Goal: Task Accomplishment & Management: Manage account settings

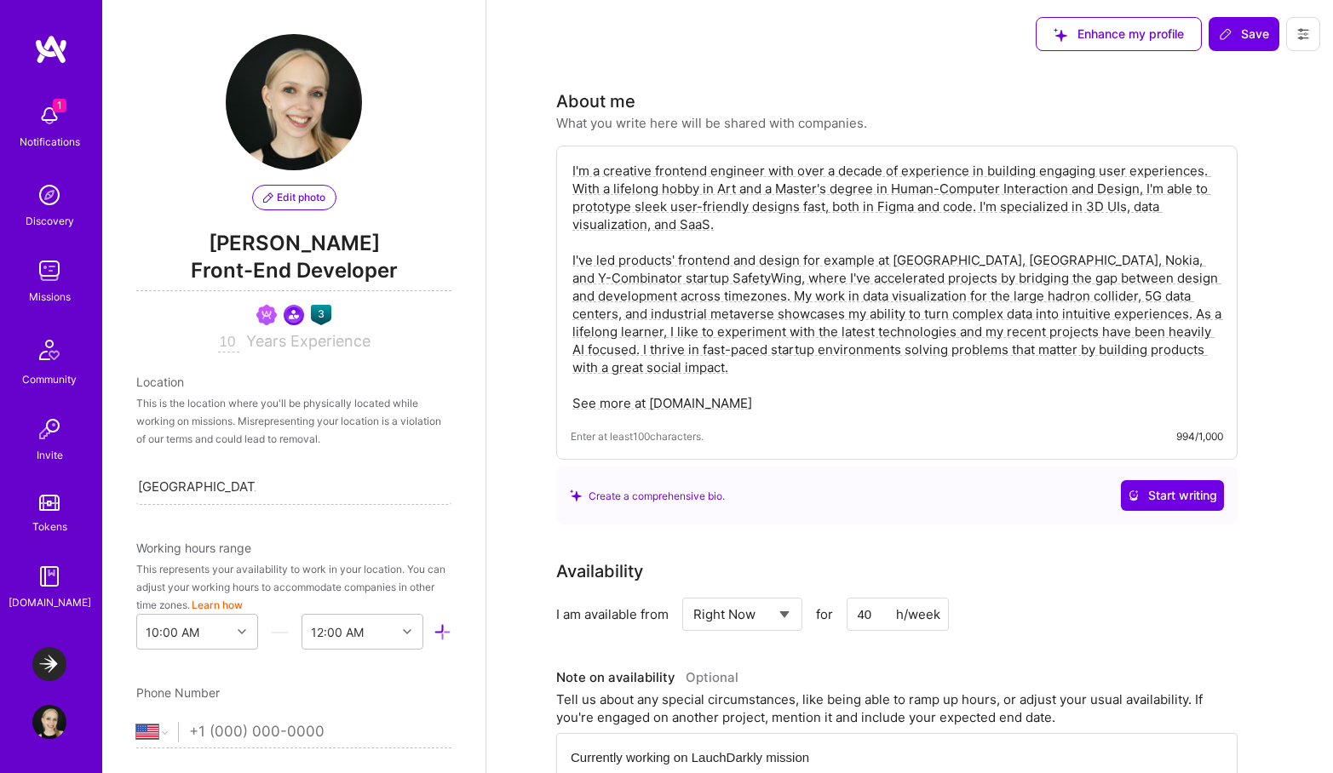
select select "US"
select select "Right Now"
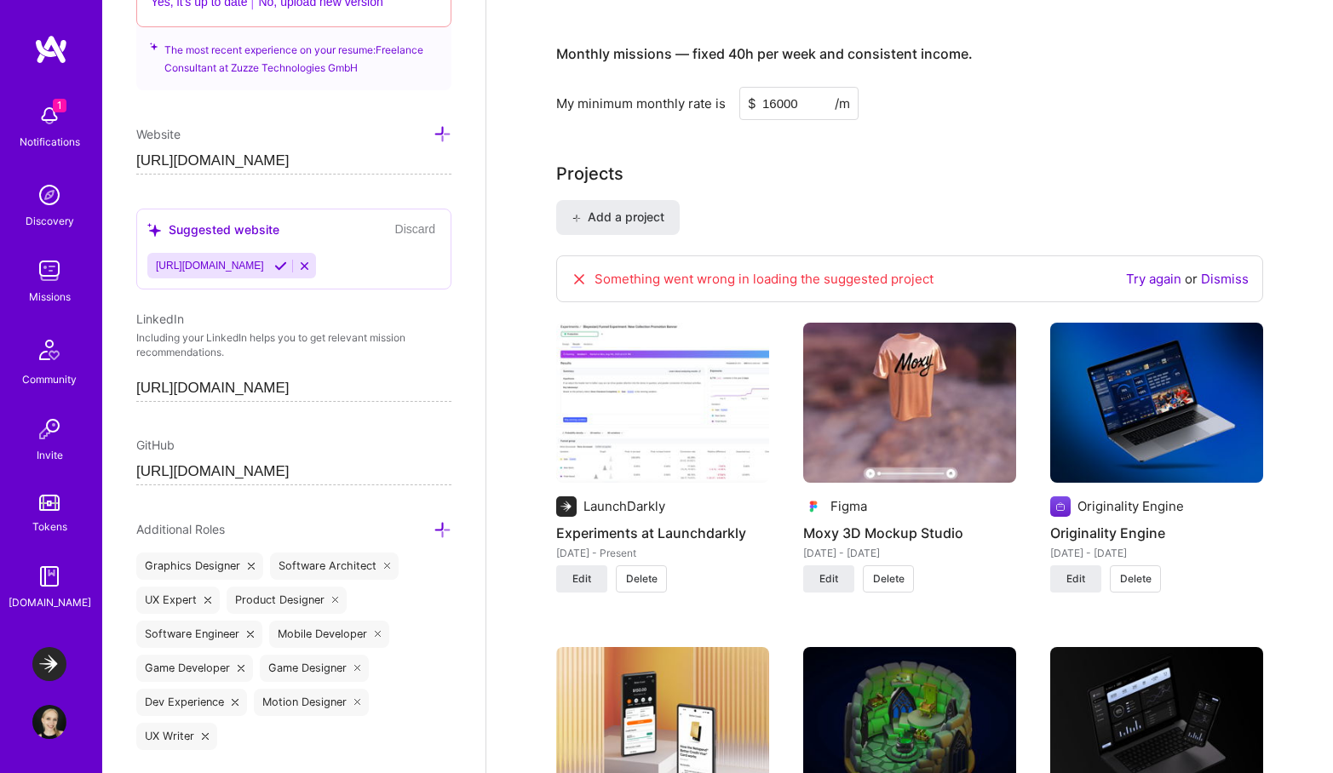
scroll to position [827, 0]
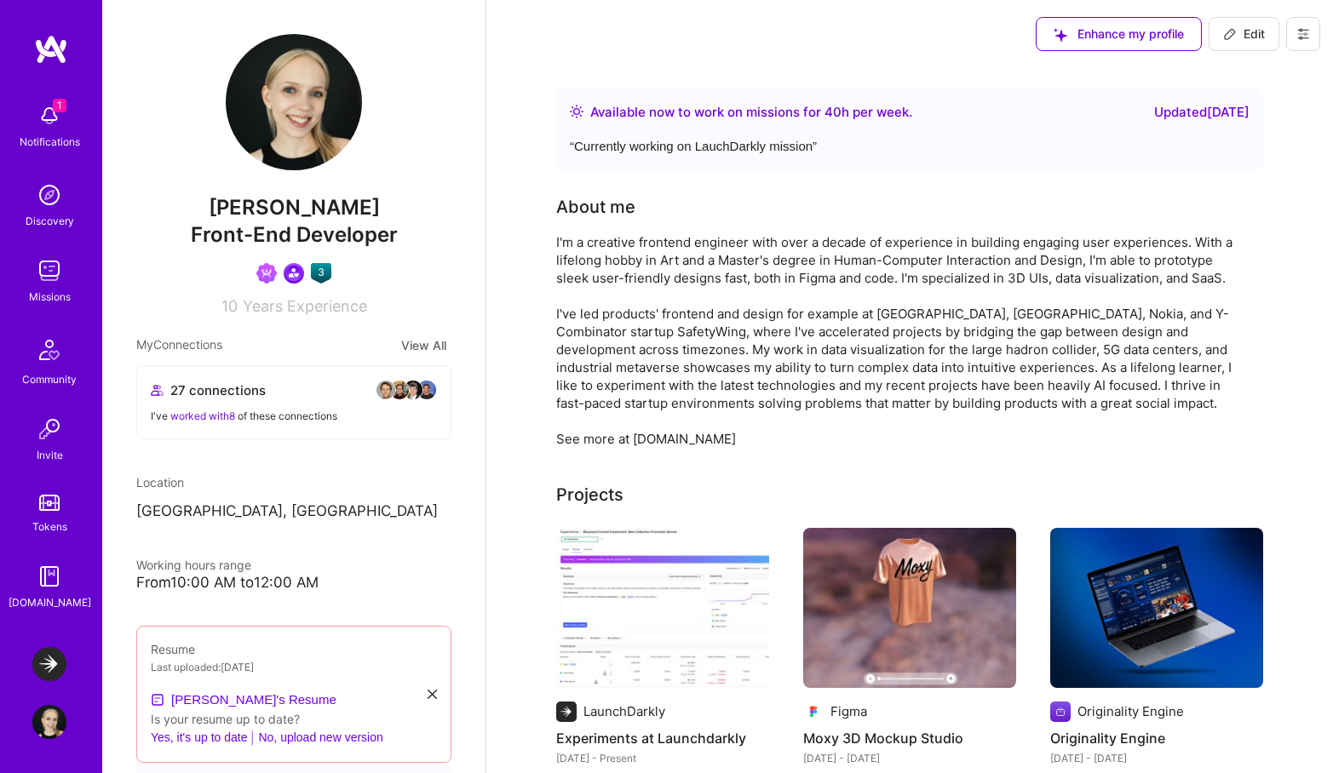
click at [295, 108] on img at bounding box center [294, 102] width 136 height 136
click at [1267, 19] on button "Edit" at bounding box center [1243, 34] width 71 height 34
select select "US"
select select "Right Now"
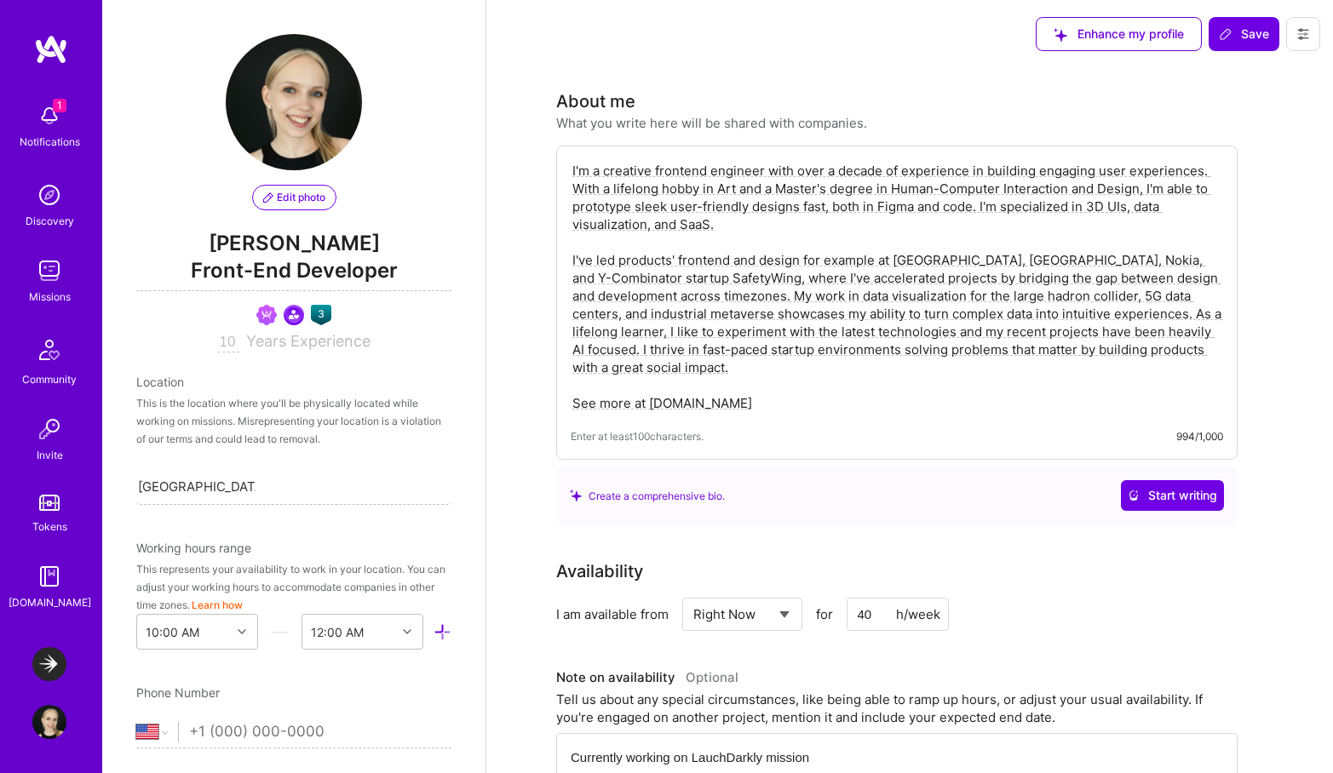
click at [299, 195] on span "Edit photo" at bounding box center [294, 197] width 62 height 15
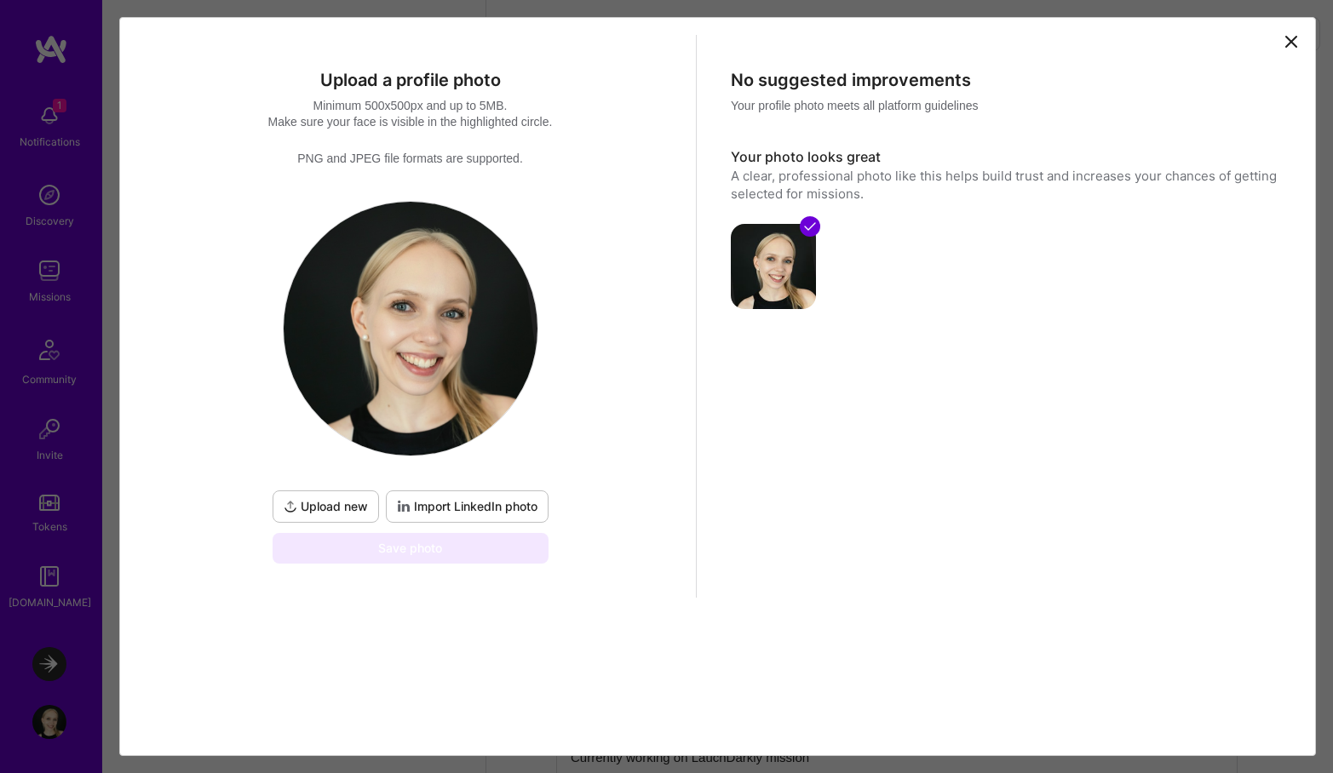
click at [321, 507] on span "Upload new" at bounding box center [326, 506] width 84 height 17
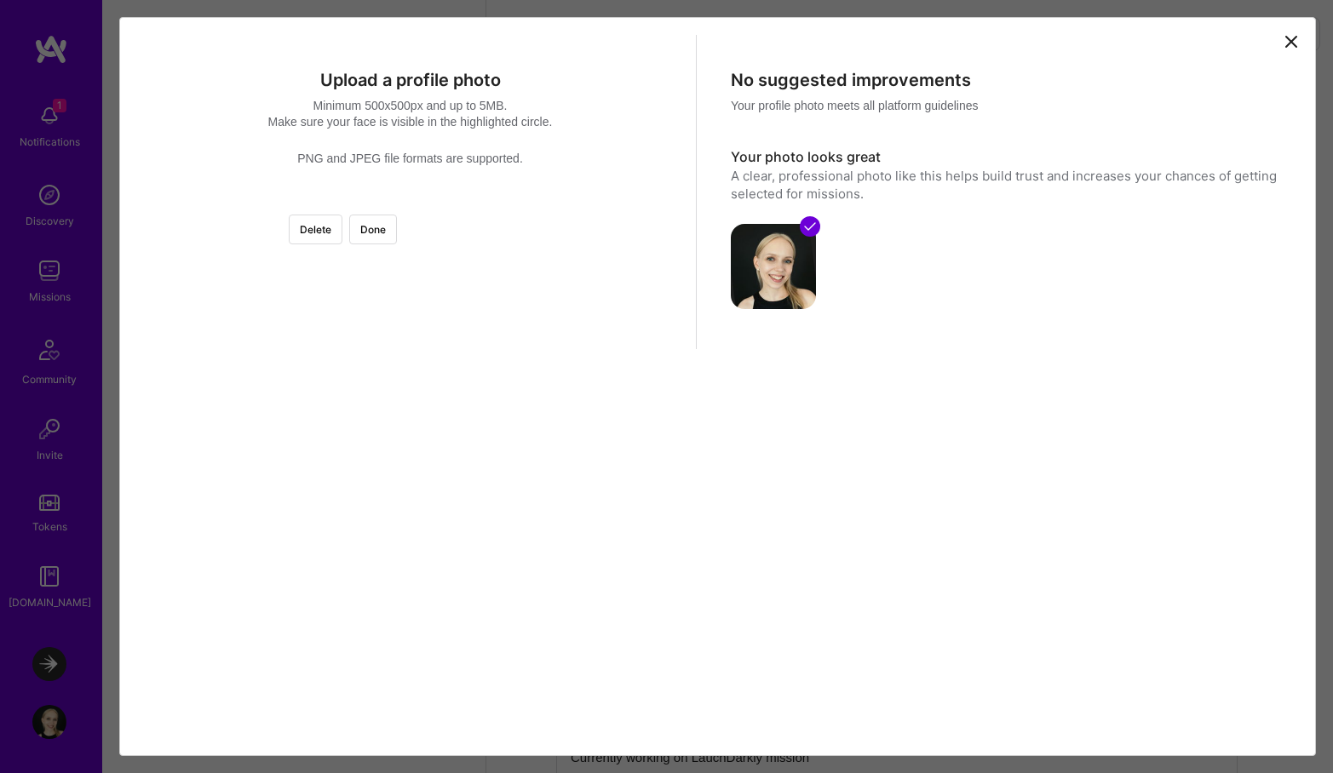
click at [479, 428] on div at bounding box center [580, 411] width 341 height 341
click at [502, 347] on div at bounding box center [580, 408] width 341 height 341
click at [397, 233] on button "Done" at bounding box center [373, 230] width 48 height 30
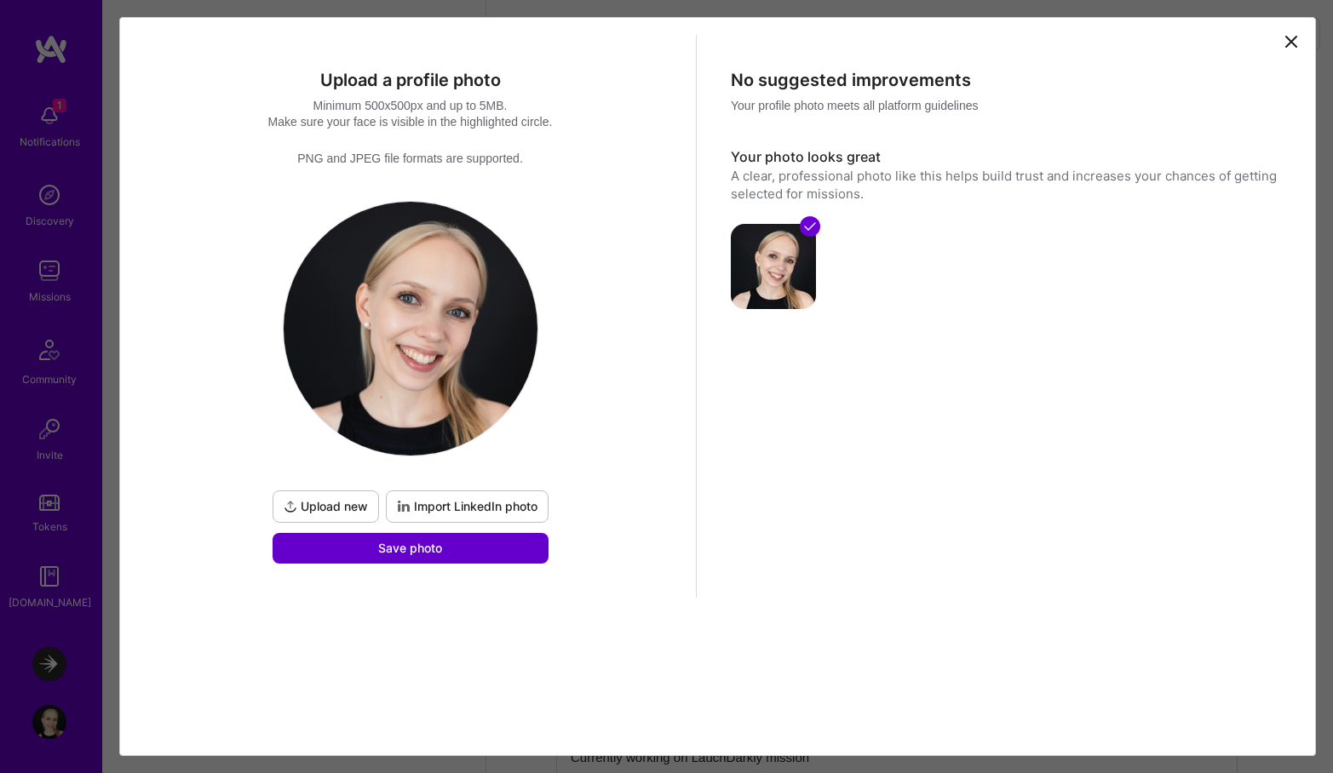
click at [404, 551] on span "Save photo" at bounding box center [410, 548] width 64 height 17
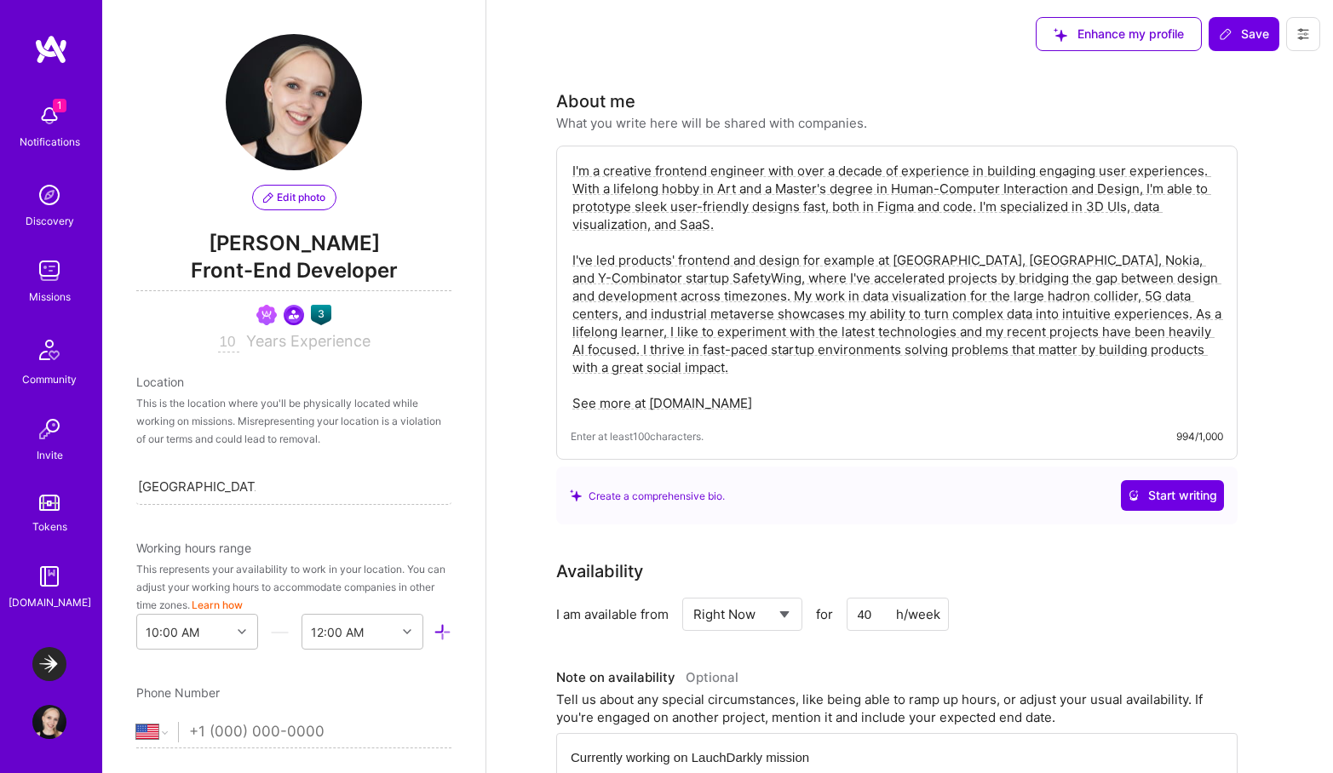
click at [57, 128] on img at bounding box center [49, 116] width 34 height 34
click at [57, 128] on div "1 Notifications Discovery Missions Community Invite Tokens A.Guide" at bounding box center [51, 353] width 102 height 516
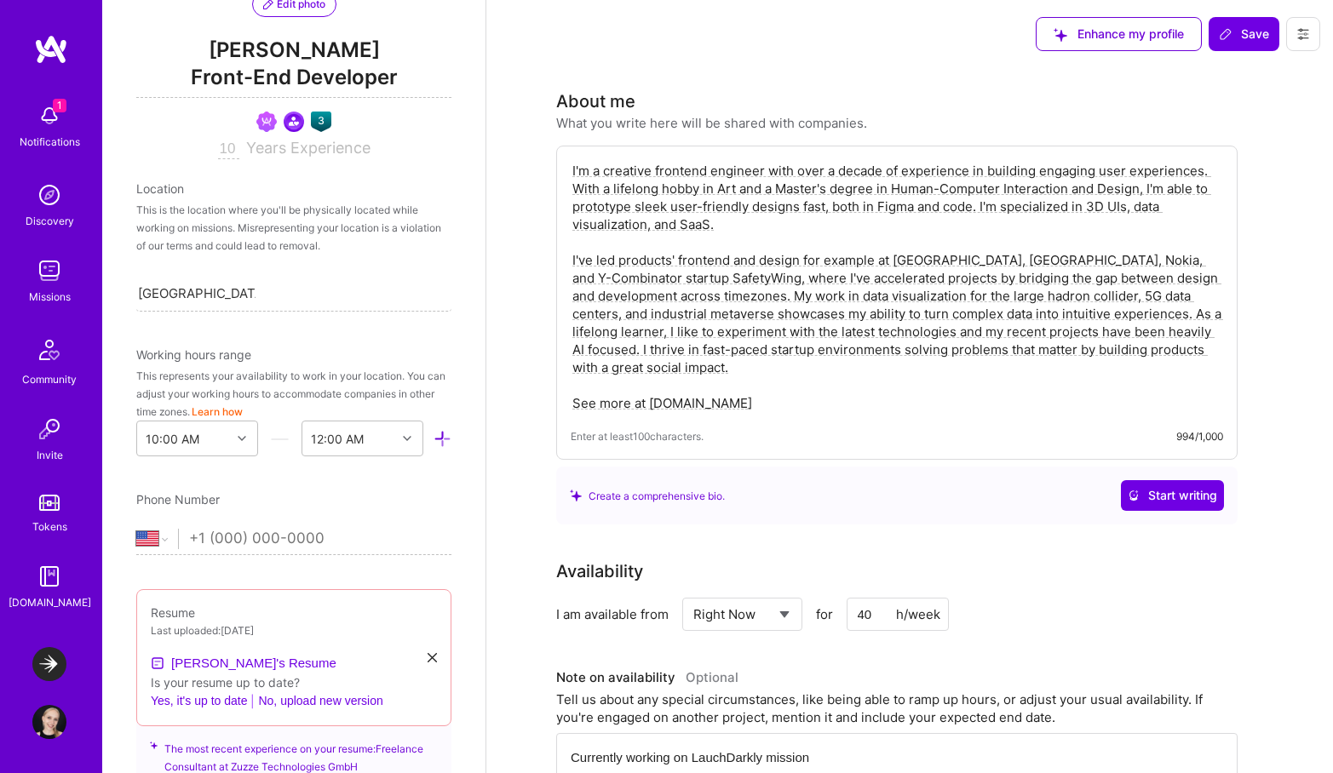
scroll to position [199, 0]
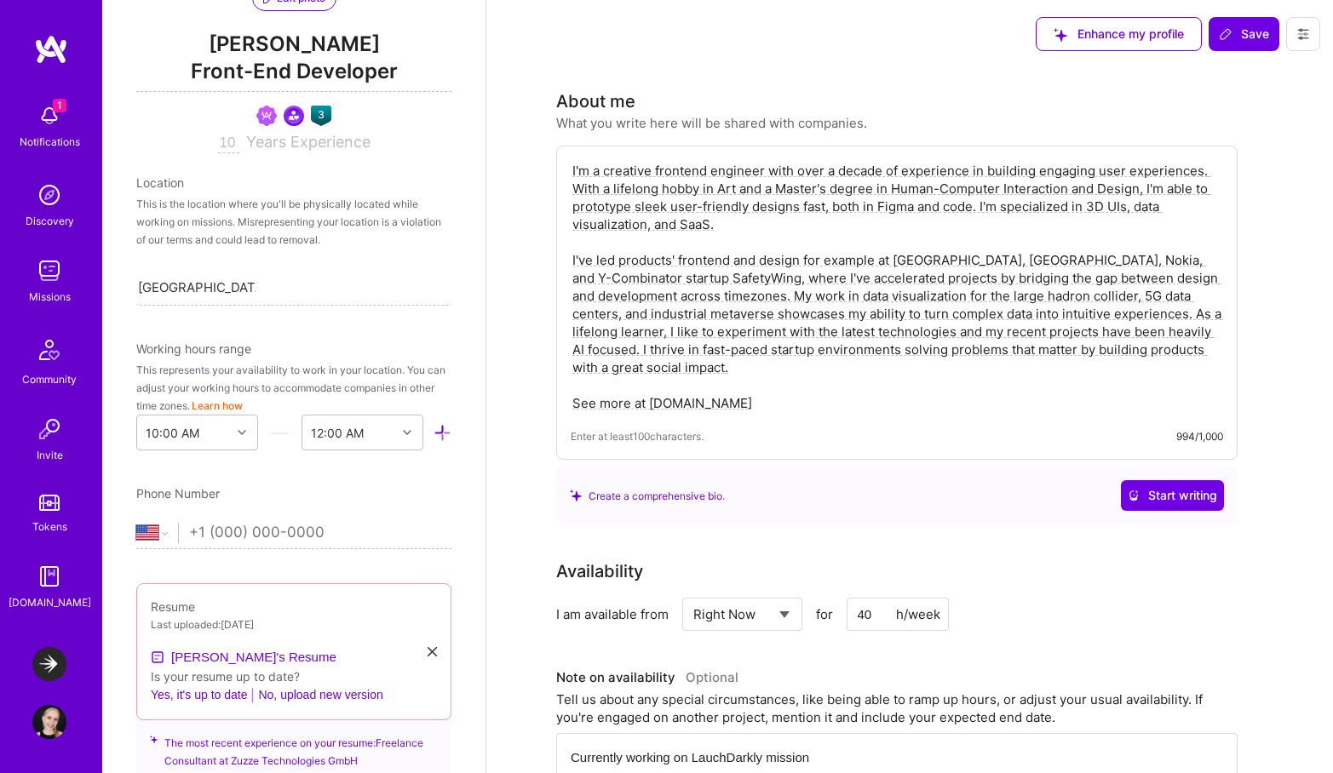
click at [229, 141] on input "10" at bounding box center [228, 143] width 21 height 20
click at [227, 140] on input "10" at bounding box center [228, 143] width 21 height 20
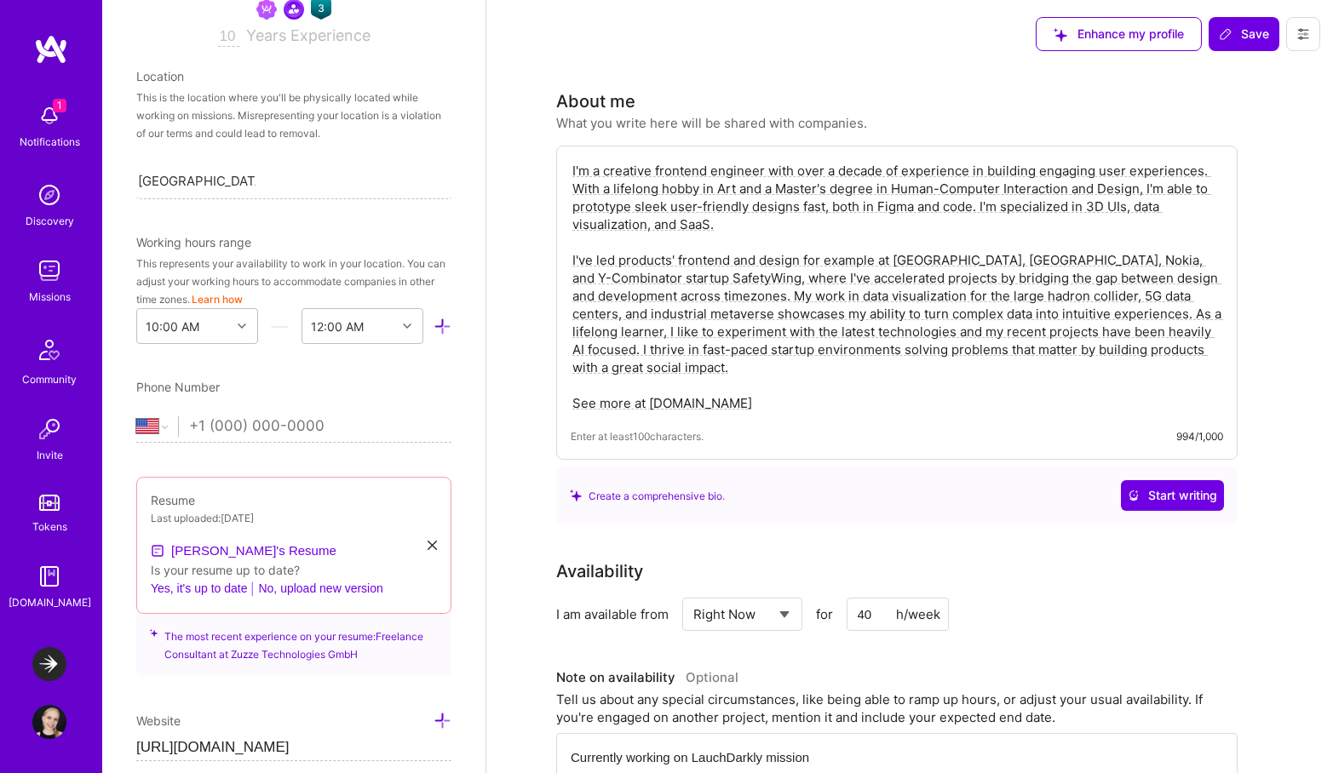
scroll to position [0, 0]
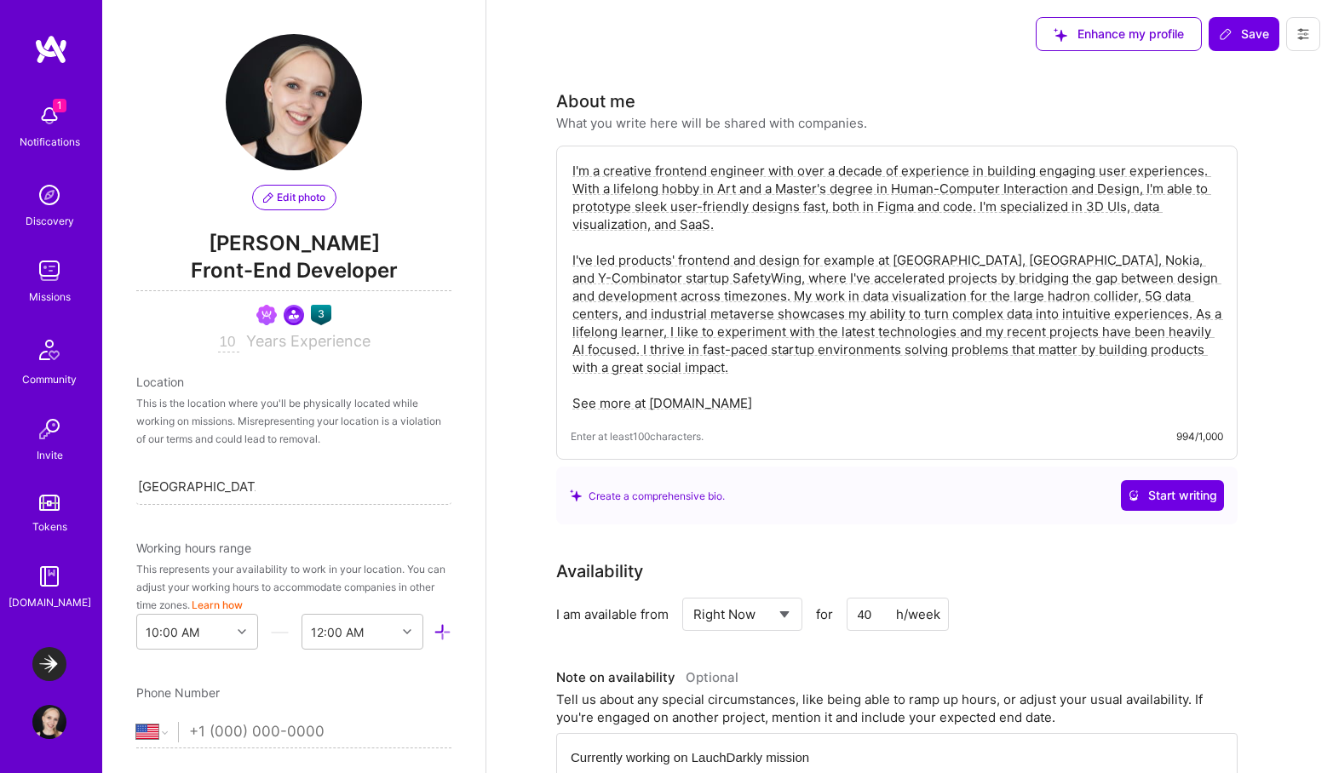
click at [1305, 32] on icon at bounding box center [1303, 34] width 14 height 14
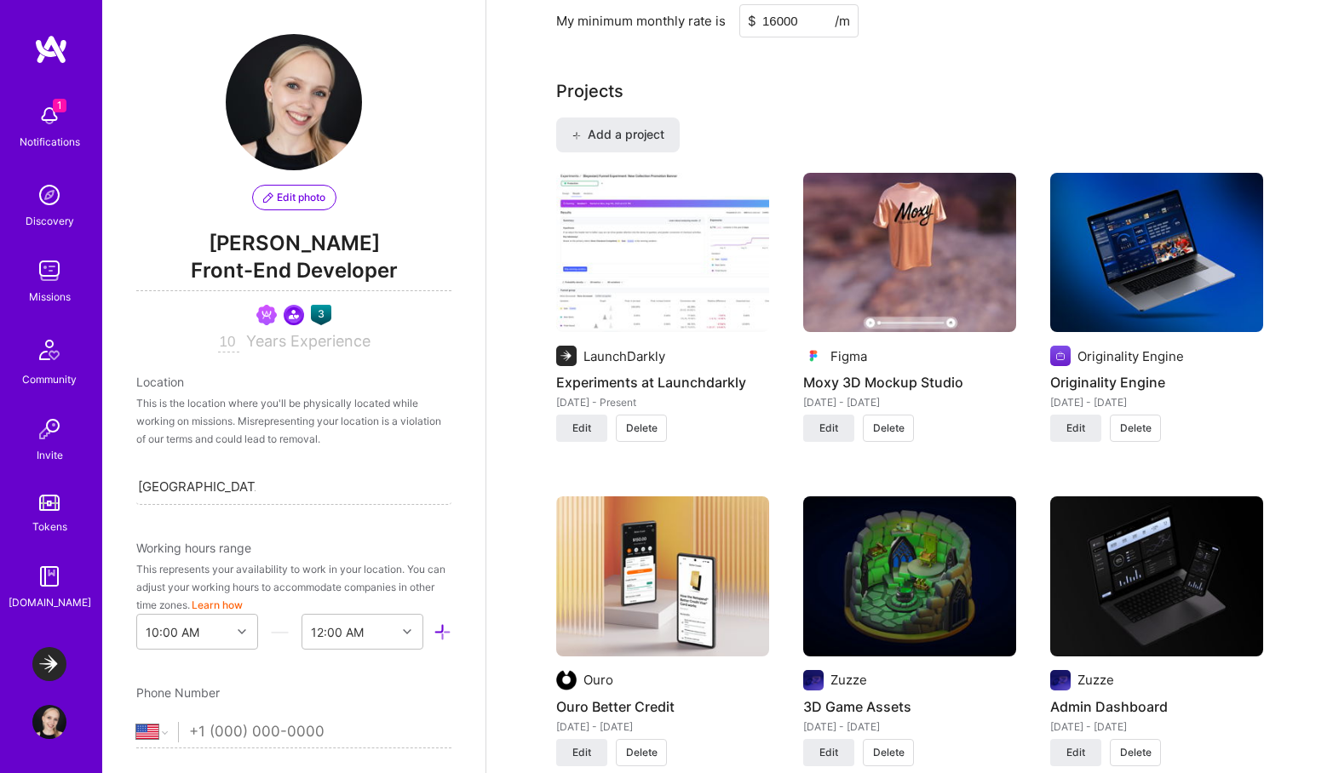
scroll to position [1108, 0]
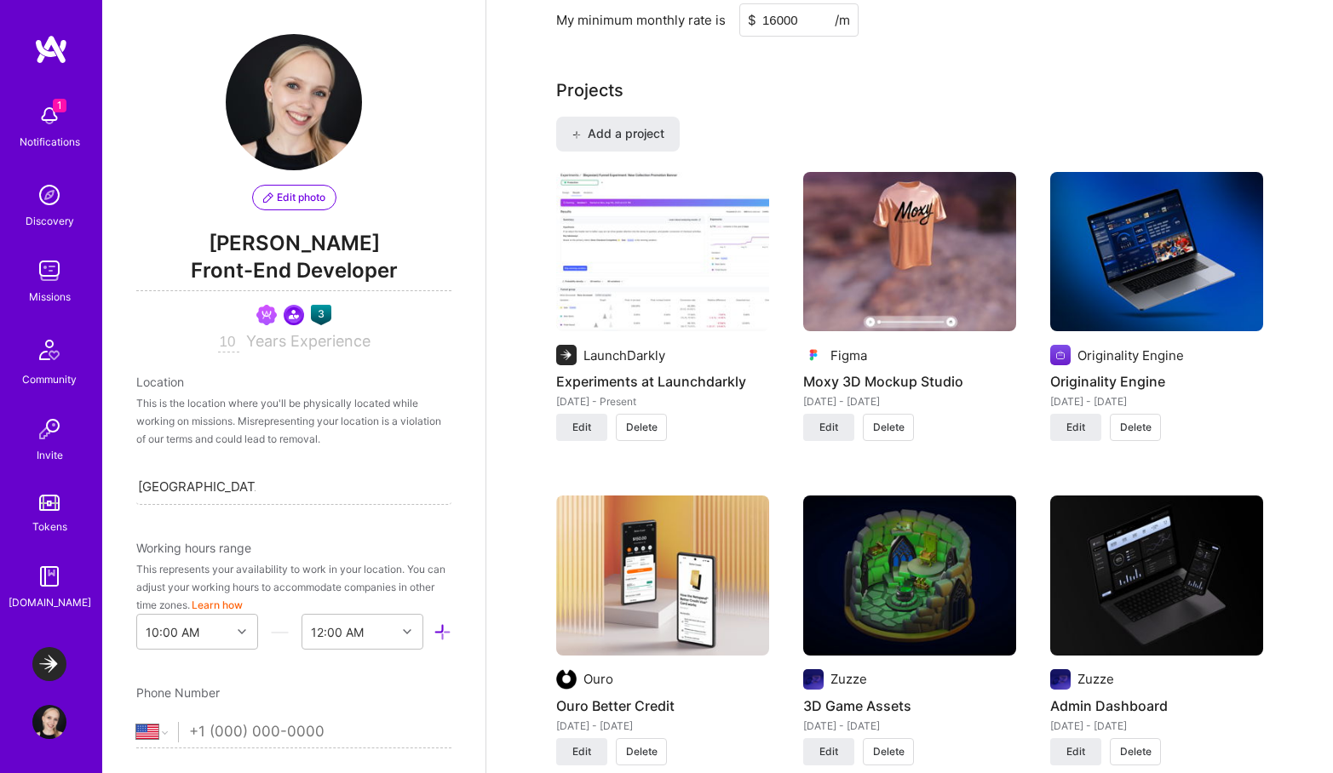
click at [1143, 275] on img at bounding box center [1156, 252] width 213 height 160
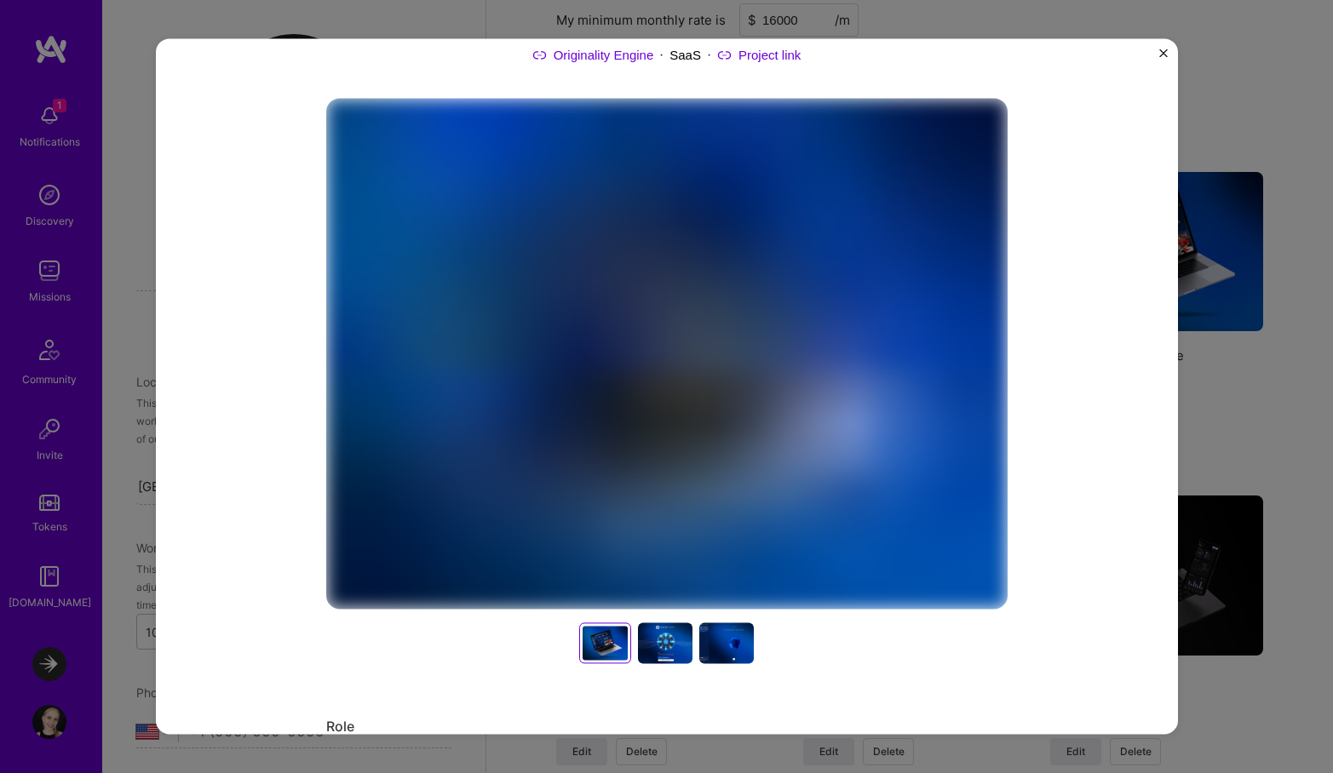
scroll to position [140, 0]
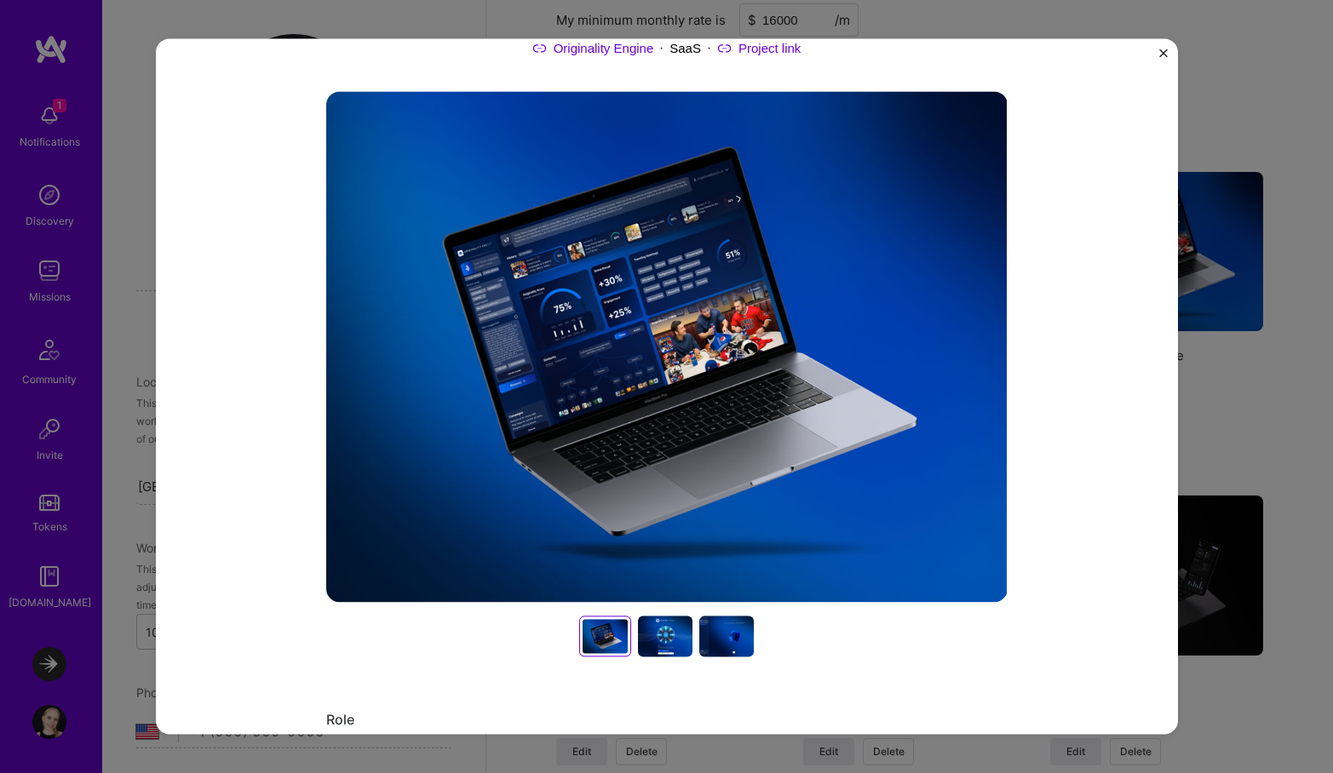
click at [661, 644] on div at bounding box center [665, 636] width 54 height 41
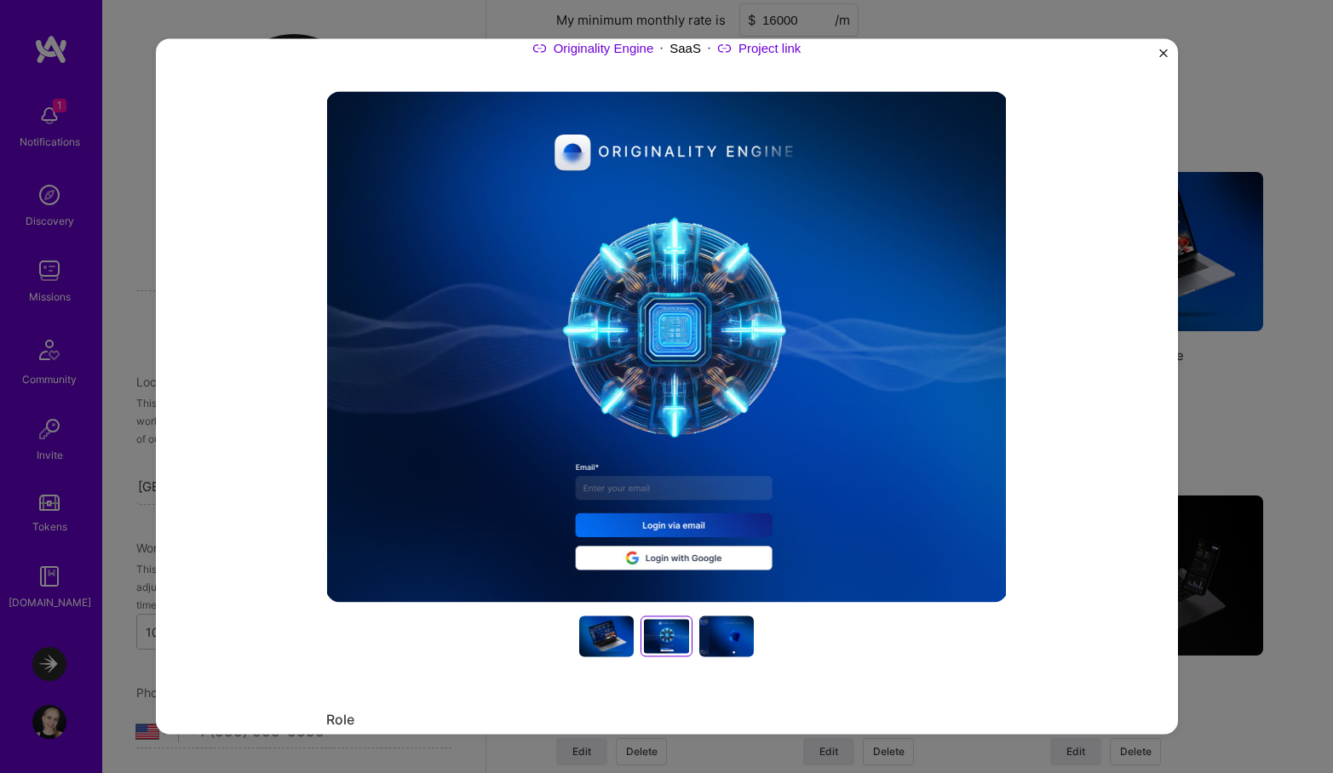
click at [743, 642] on div at bounding box center [726, 636] width 54 height 41
click at [675, 640] on div at bounding box center [667, 636] width 54 height 41
click at [728, 639] on div at bounding box center [726, 636] width 54 height 41
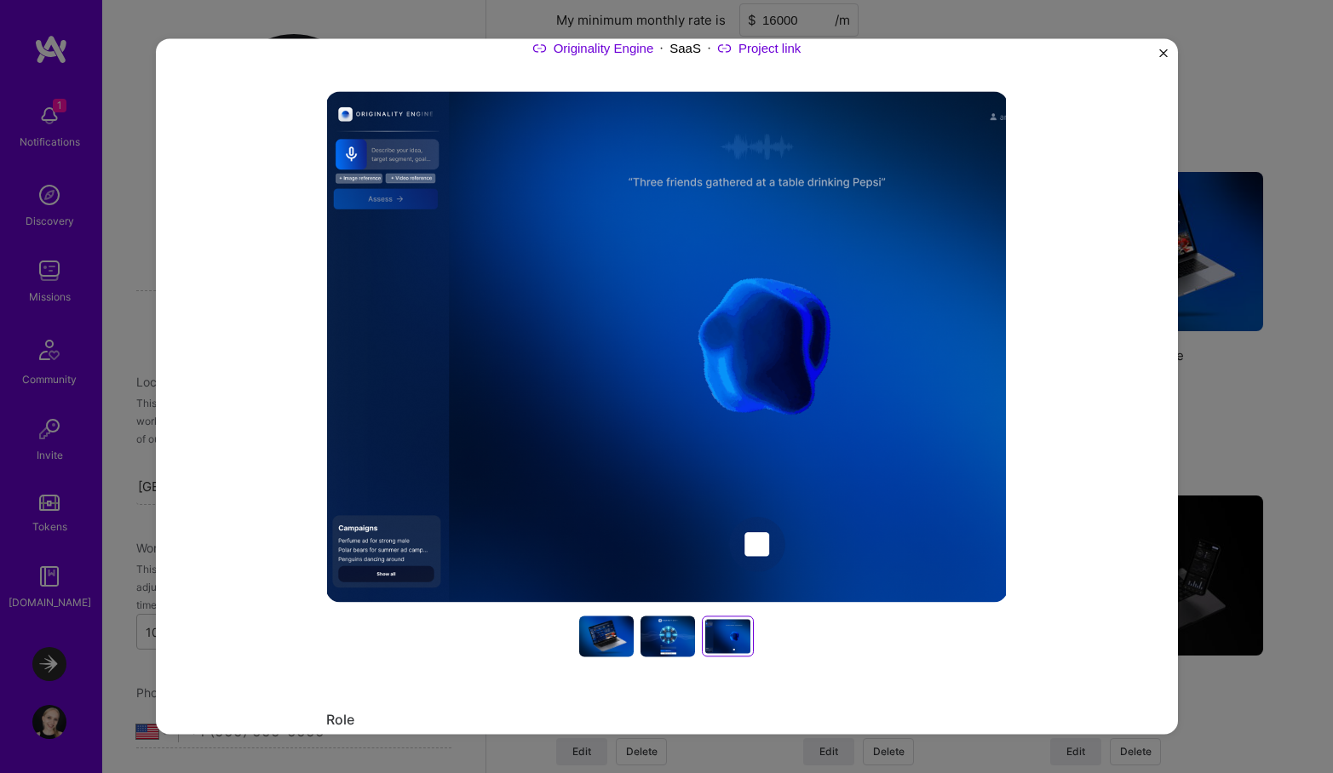
click at [656, 642] on div at bounding box center [667, 636] width 54 height 41
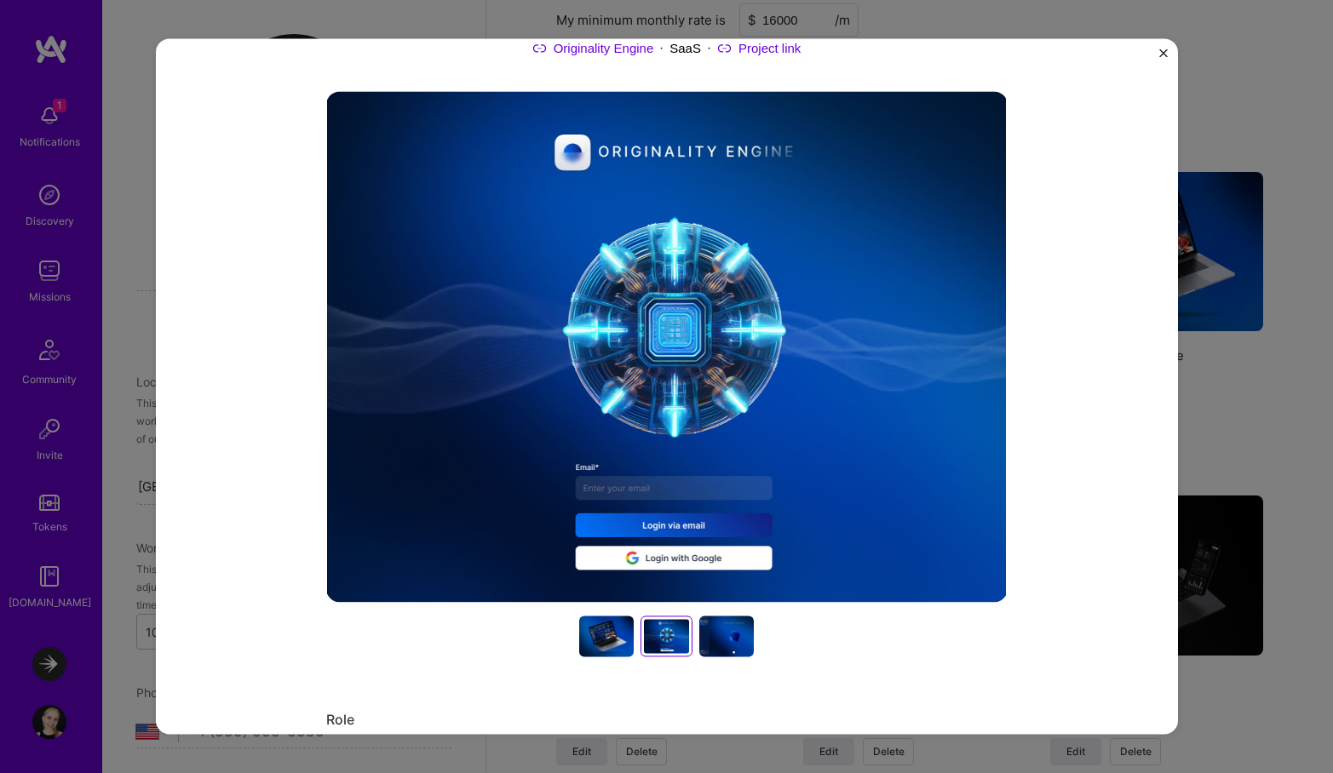
click at [579, 645] on div at bounding box center [606, 636] width 54 height 41
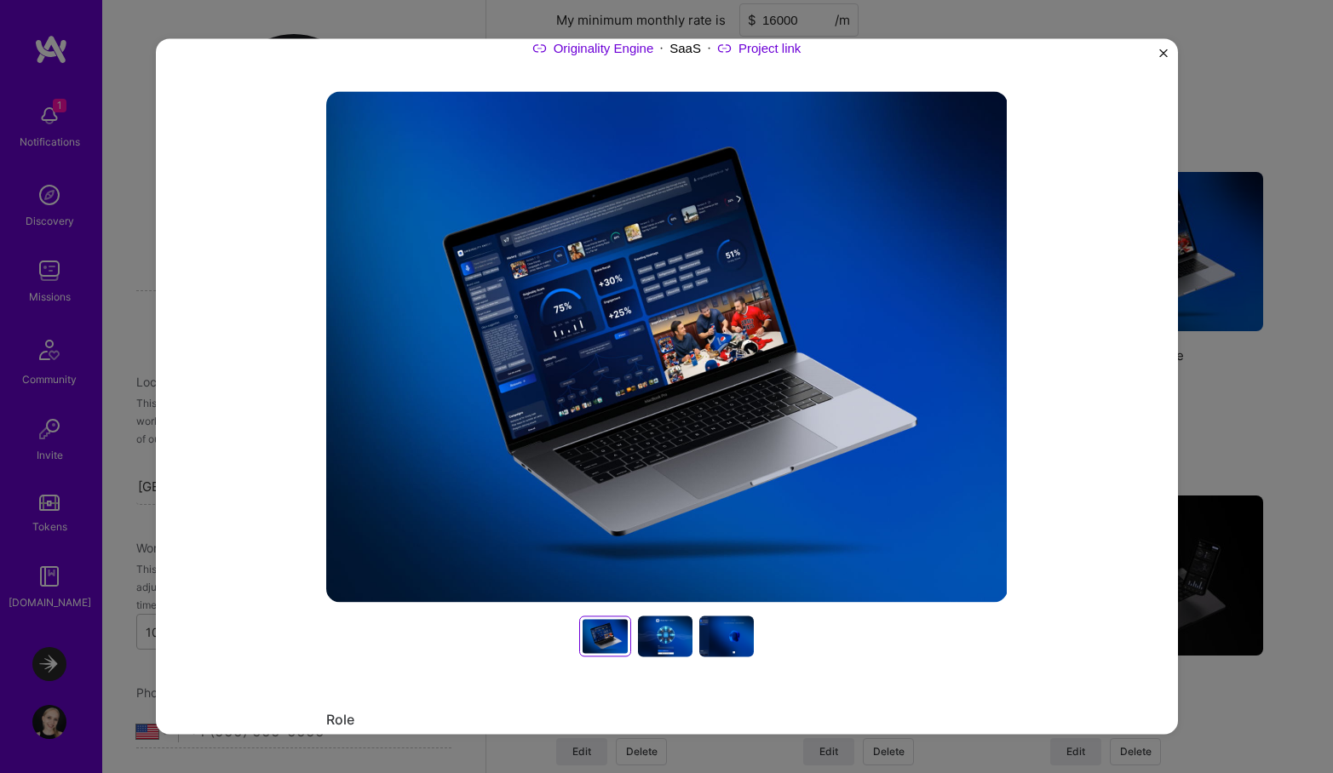
click at [657, 645] on div at bounding box center [665, 636] width 54 height 41
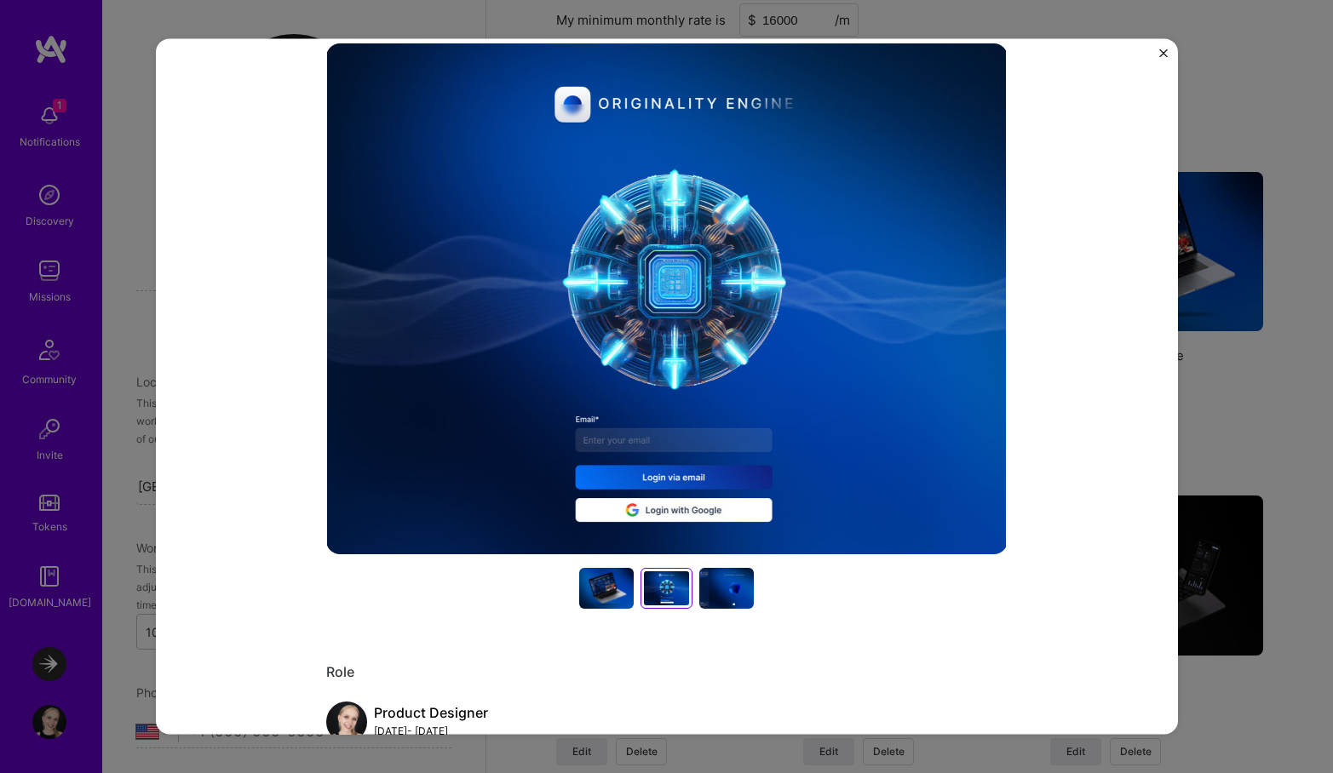
scroll to position [179, 0]
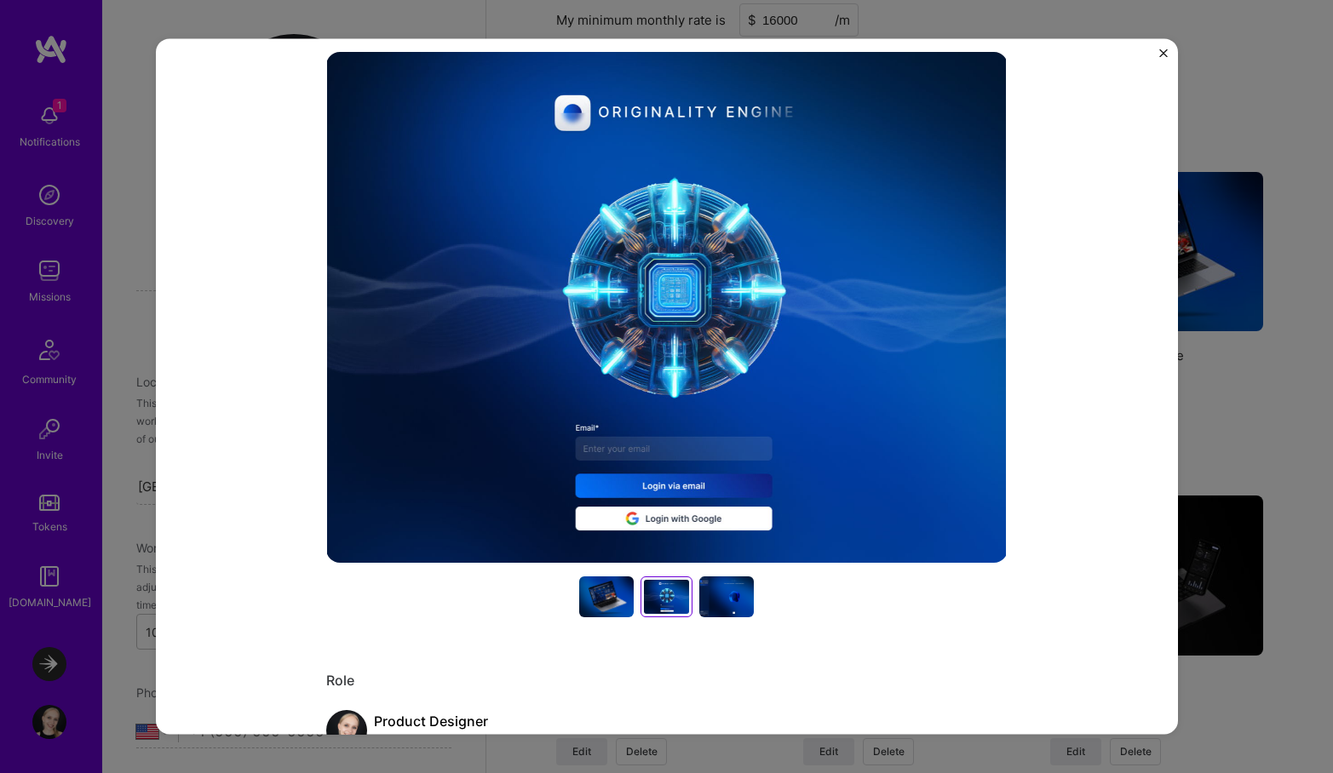
click at [604, 606] on div at bounding box center [606, 596] width 54 height 41
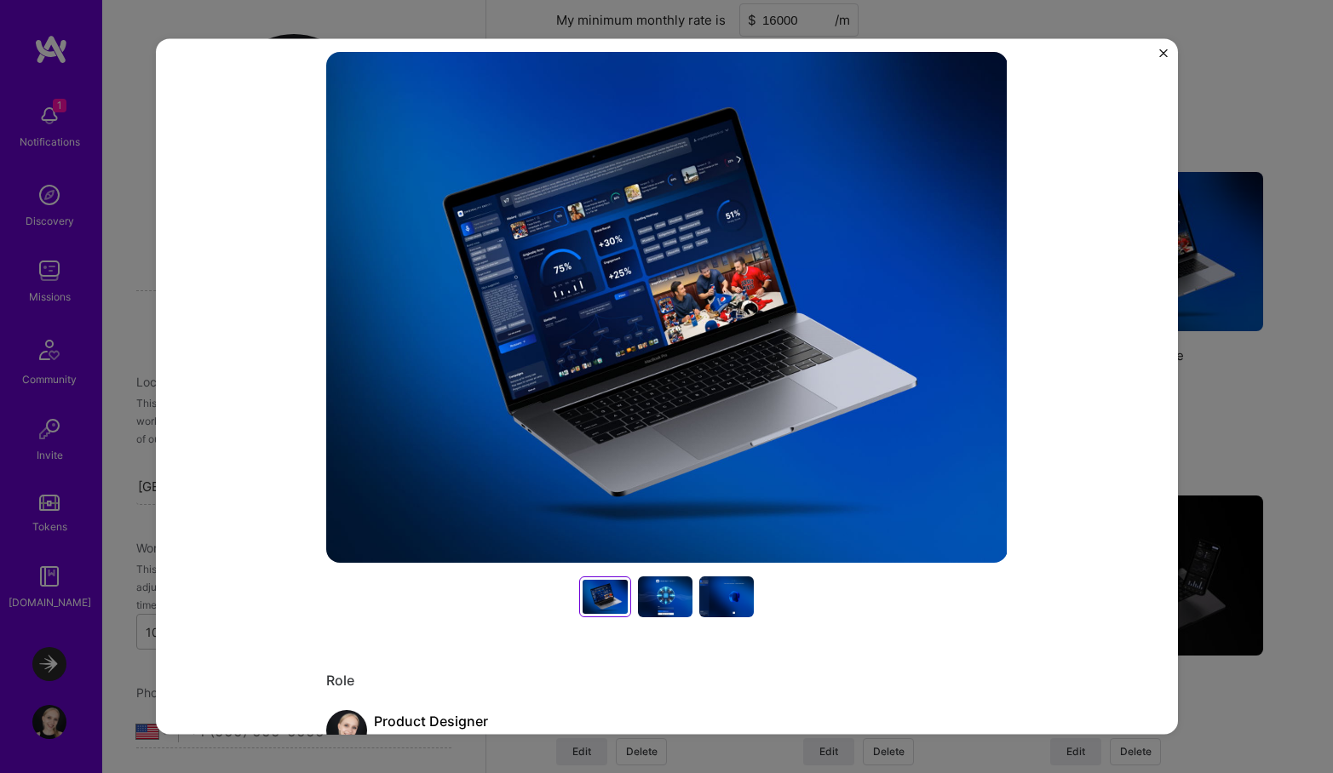
click at [666, 598] on div at bounding box center [665, 596] width 54 height 41
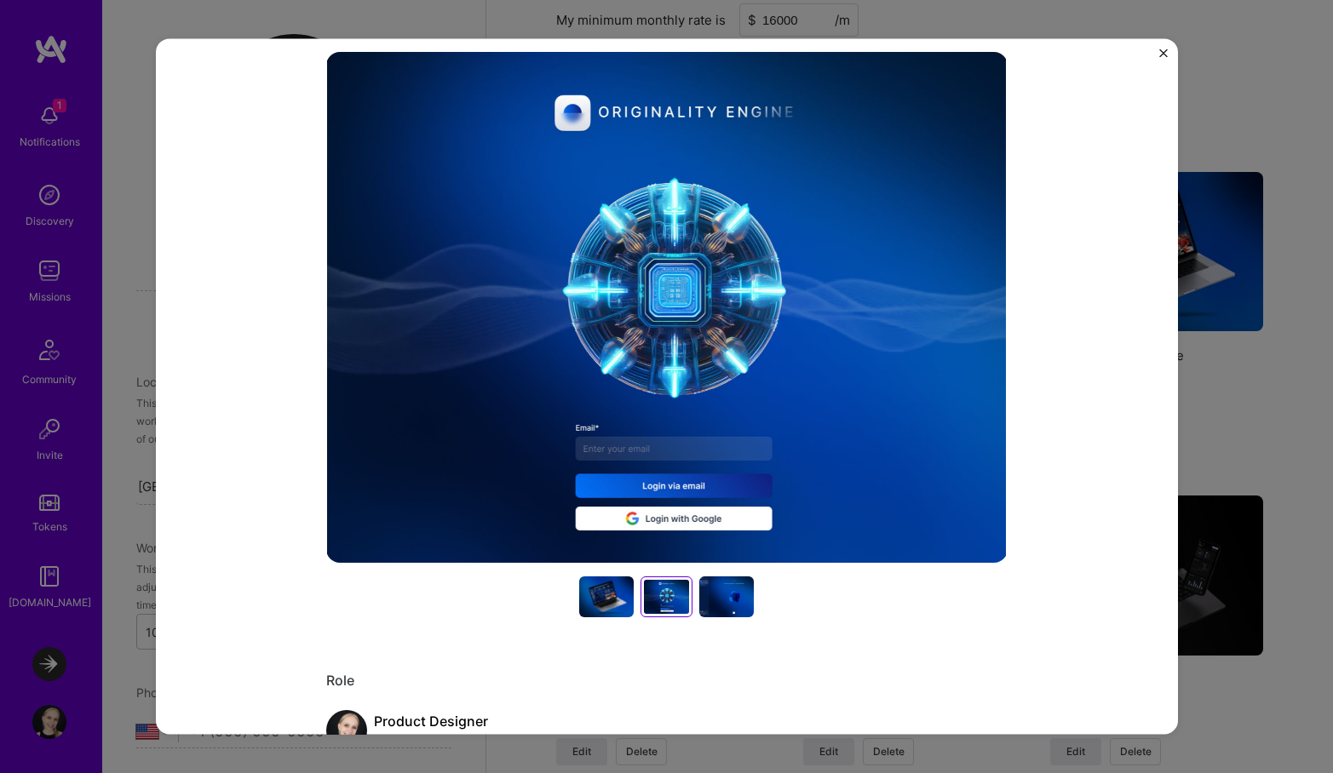
click at [721, 604] on div at bounding box center [726, 596] width 54 height 41
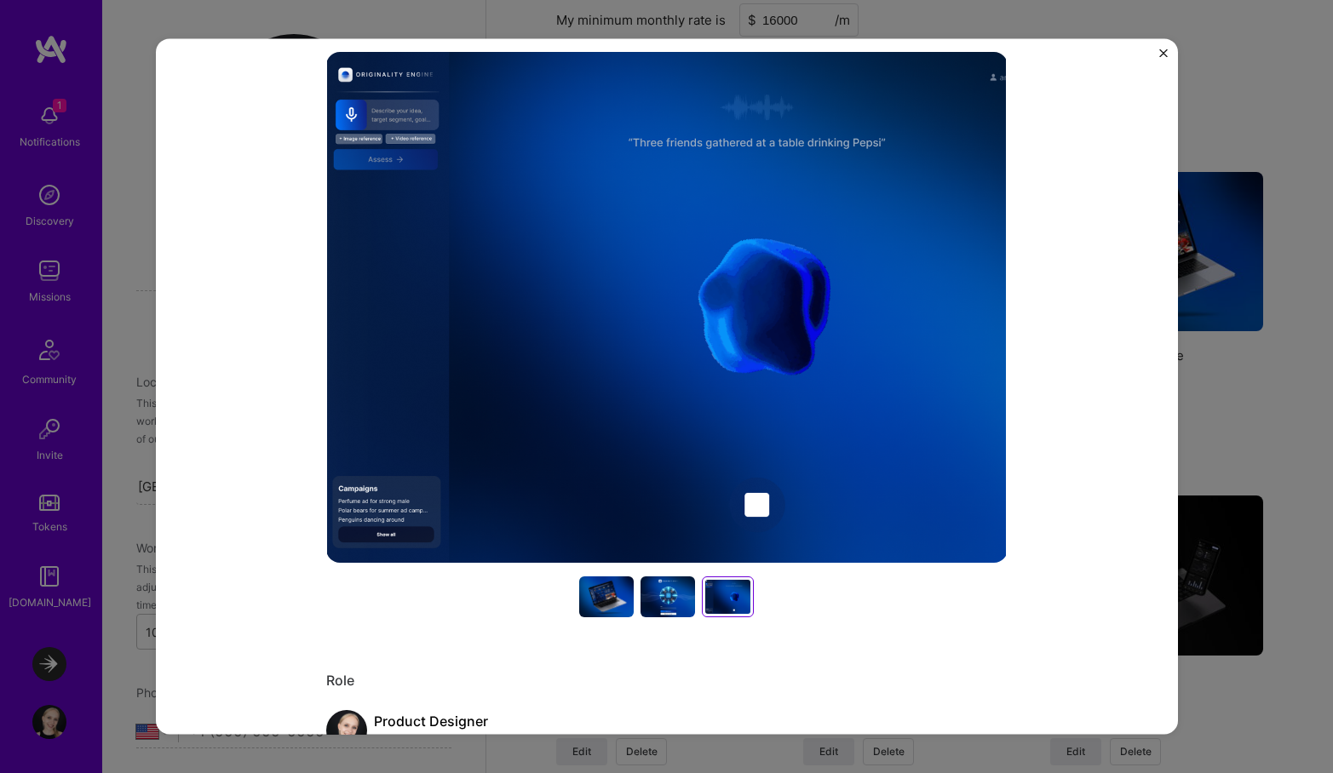
click at [680, 603] on div at bounding box center [667, 596] width 54 height 41
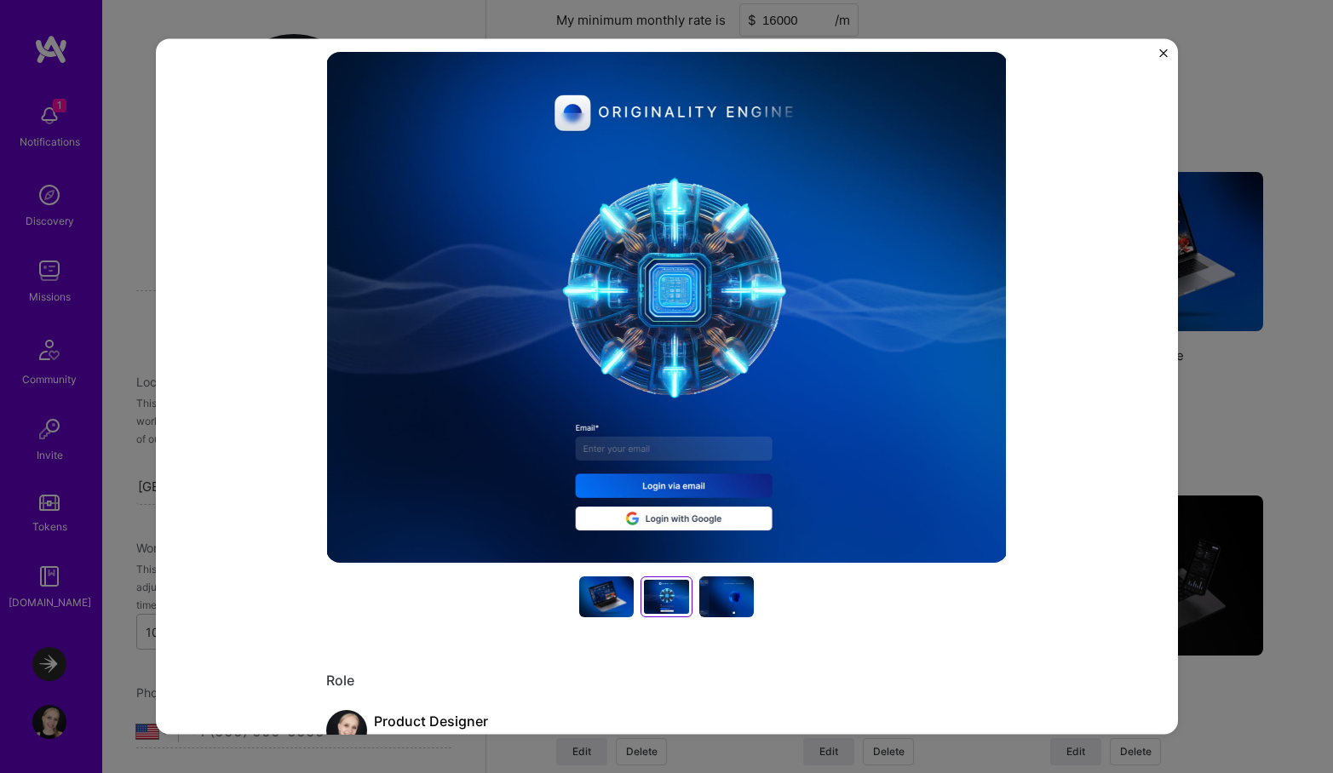
click at [626, 600] on div at bounding box center [606, 596] width 54 height 41
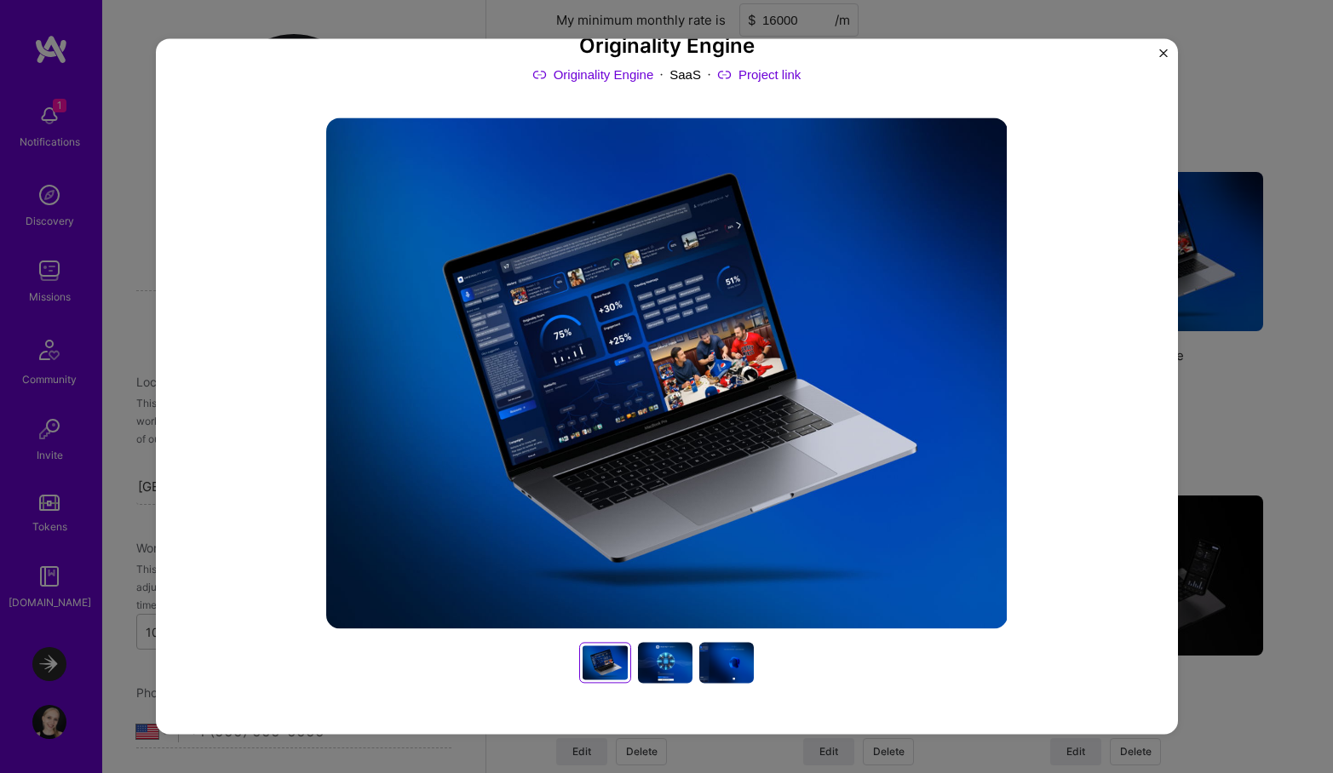
scroll to position [135, 0]
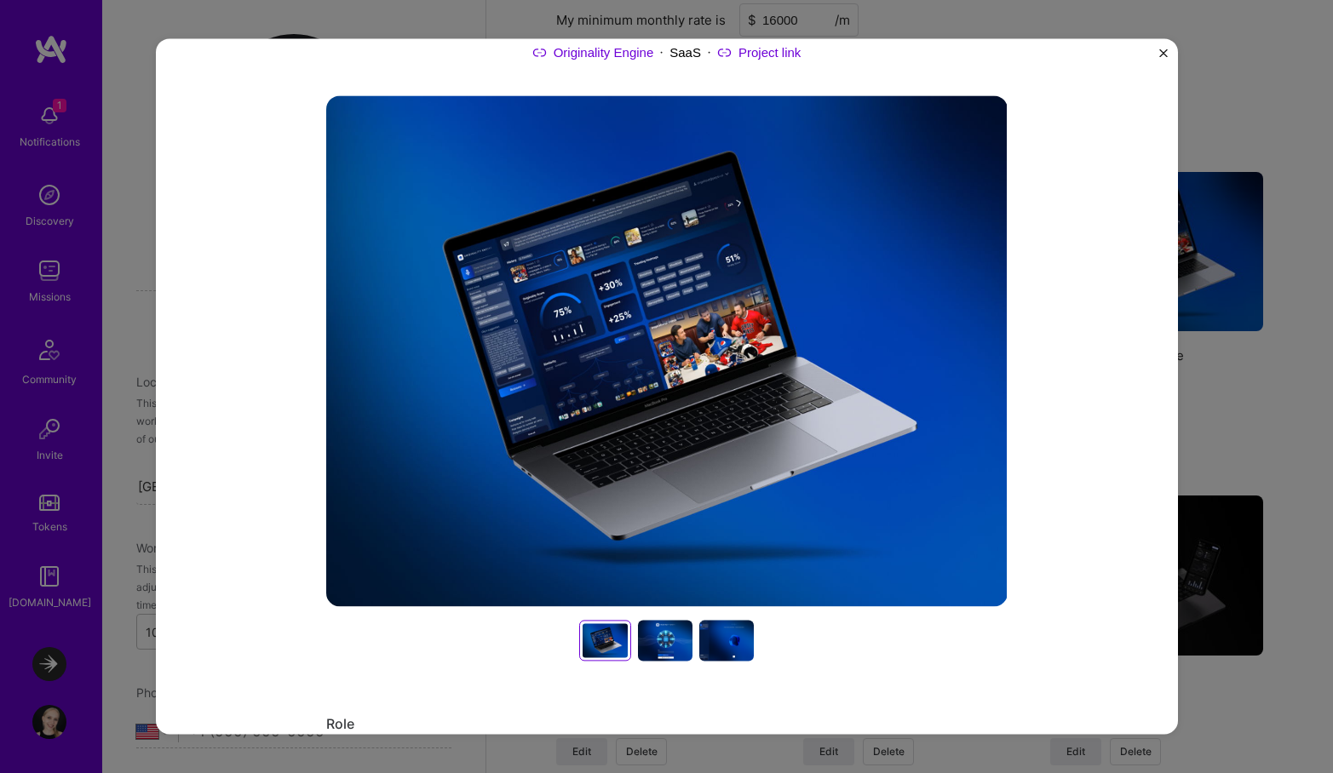
click at [1163, 53] on img "Close" at bounding box center [1163, 53] width 9 height 9
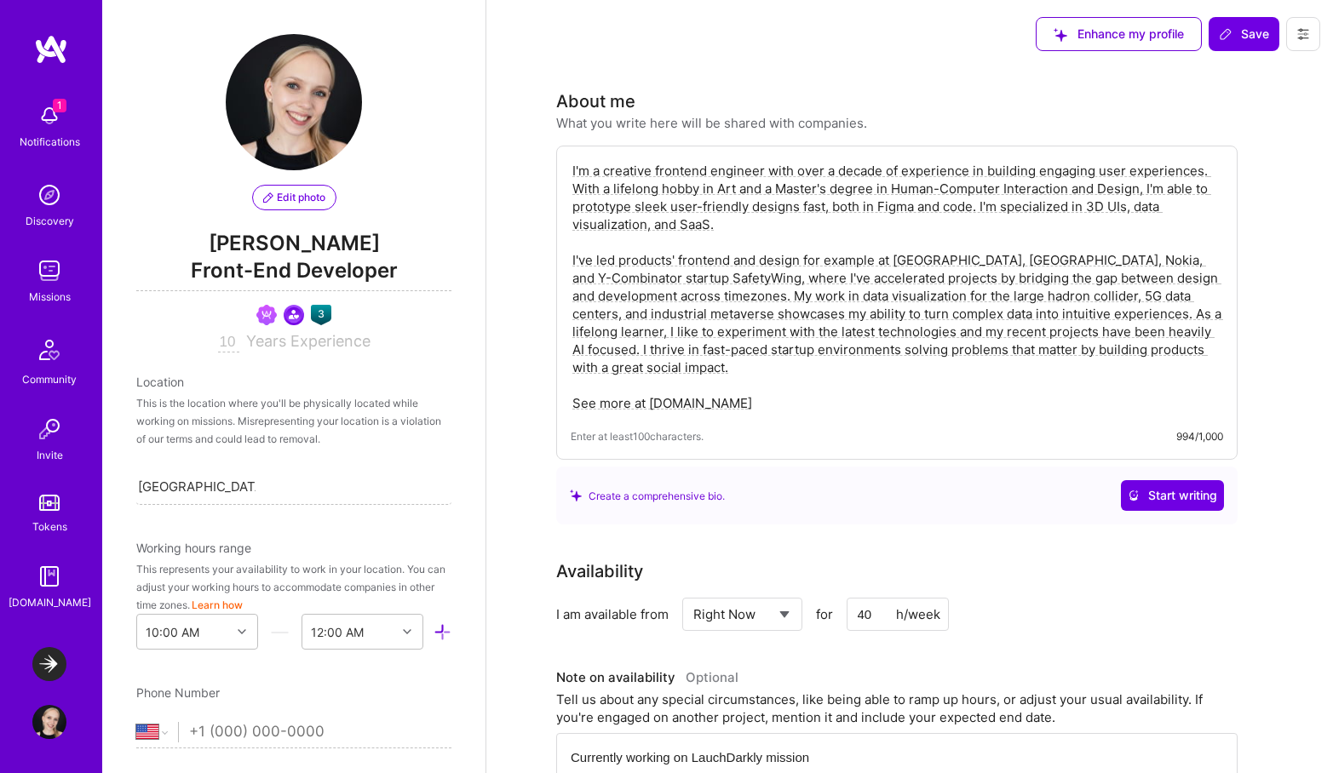
click at [866, 350] on textarea "I'm a creative frontend engineer with over a decade of experience in building e…" at bounding box center [897, 287] width 652 height 254
click at [787, 393] on textarea "I'm a creative frontend engineer with over a decade of experience in building e…" at bounding box center [897, 287] width 652 height 254
click at [777, 378] on textarea "I'm a creative frontend engineer with over a decade of experience in building e…" at bounding box center [897, 287] width 652 height 254
click at [776, 364] on textarea "I'm a creative frontend engineer with over a decade of experience in building e…" at bounding box center [897, 287] width 652 height 254
